Goal: Find specific page/section

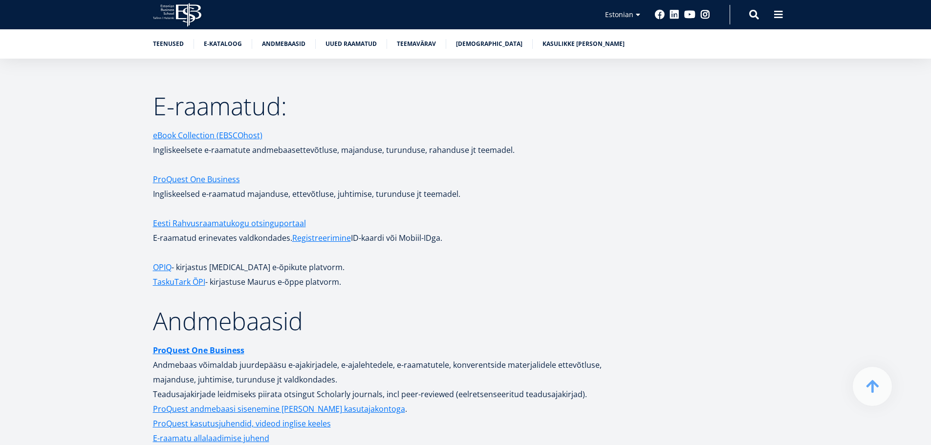
scroll to position [1768, 0]
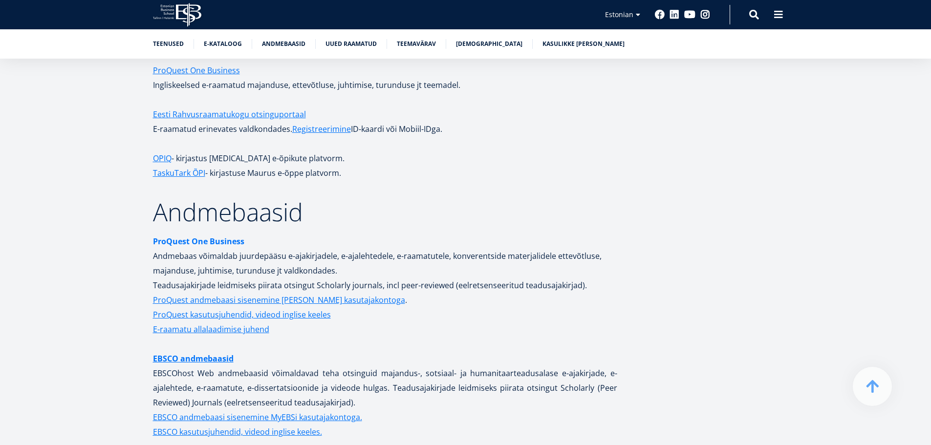
click at [198, 236] on strong "ProQuest One Business" at bounding box center [198, 241] width 91 height 11
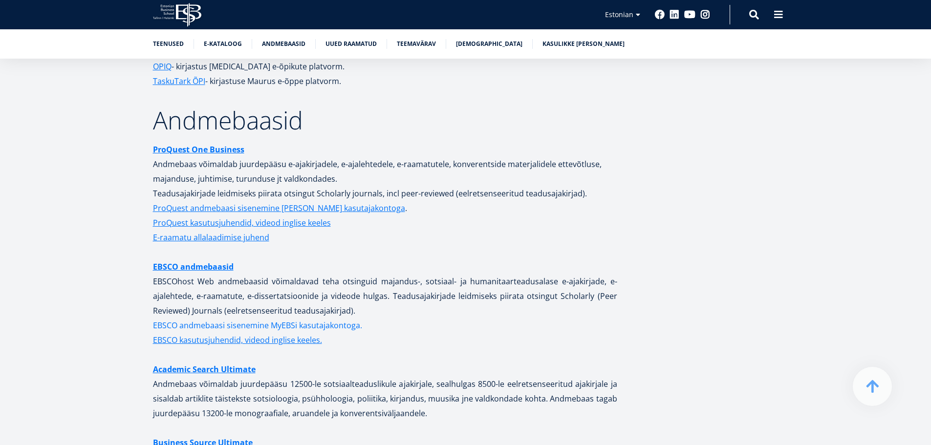
scroll to position [1866, 0]
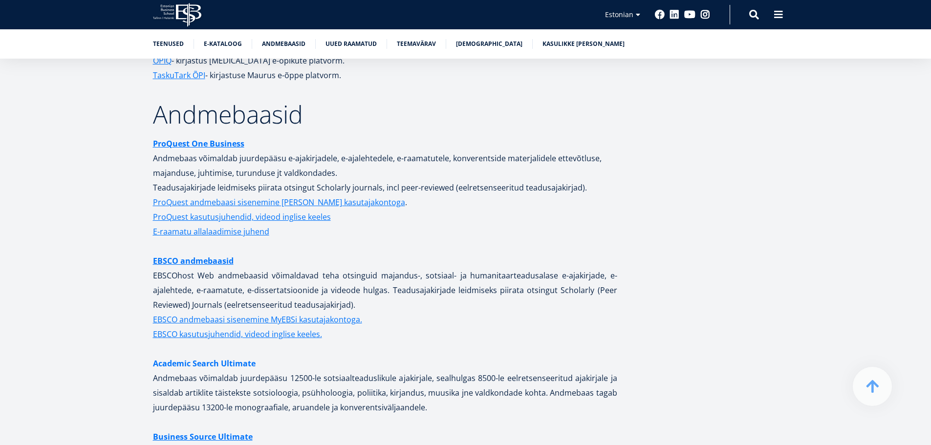
click at [227, 356] on link "Academic Search Ultimate" at bounding box center [204, 363] width 103 height 15
click at [192, 254] on link "EBSCO andmebaasid" at bounding box center [193, 261] width 81 height 15
